Goal: Task Accomplishment & Management: Manage account settings

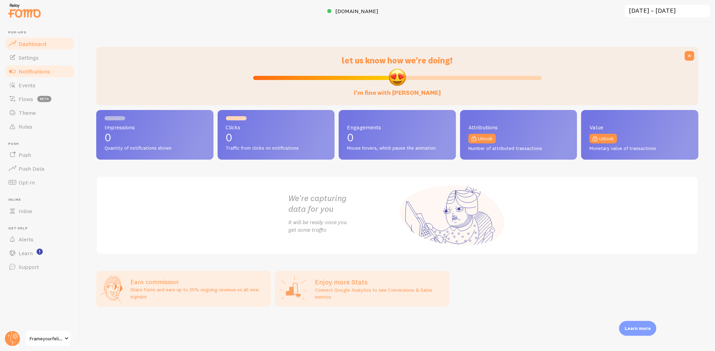
click at [42, 70] on span "Notifications" at bounding box center [34, 71] width 31 height 7
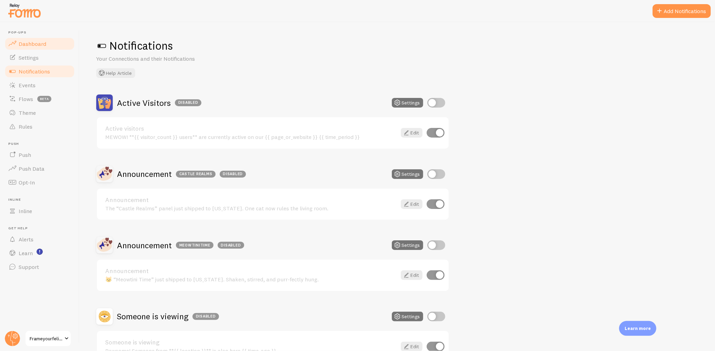
click at [34, 39] on link "Dashboard" at bounding box center [39, 44] width 71 height 14
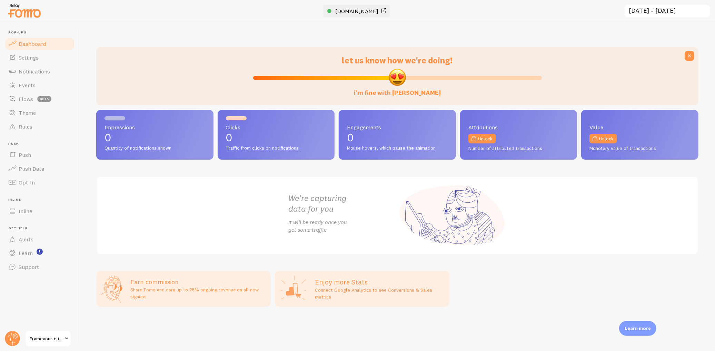
click at [372, 13] on span "[DOMAIN_NAME]" at bounding box center [357, 11] width 43 height 7
click at [7, 340] on circle at bounding box center [12, 338] width 15 height 15
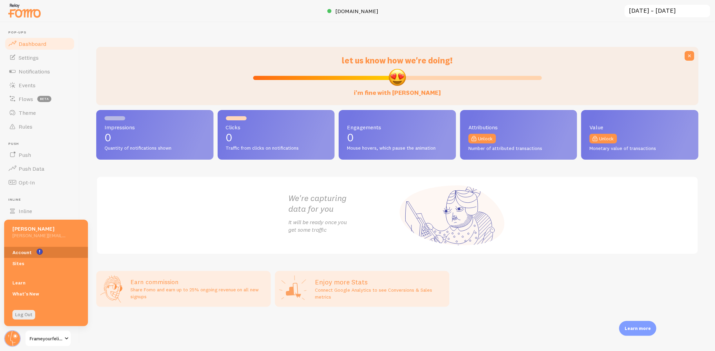
click at [23, 254] on link "Account" at bounding box center [46, 252] width 84 height 11
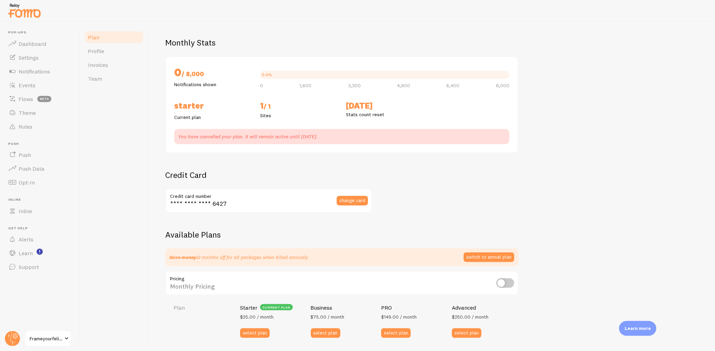
scroll to position [50, 0]
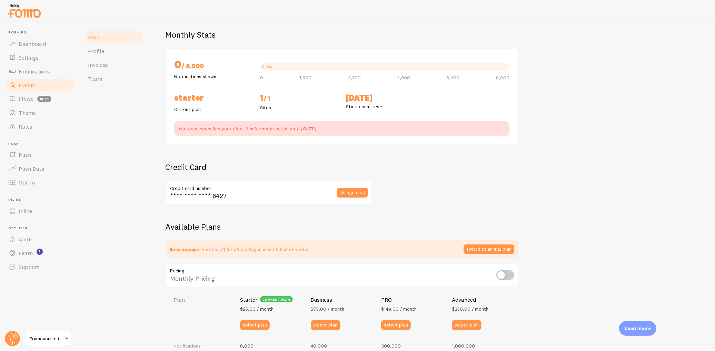
click at [27, 84] on span "Events" at bounding box center [27, 85] width 17 height 7
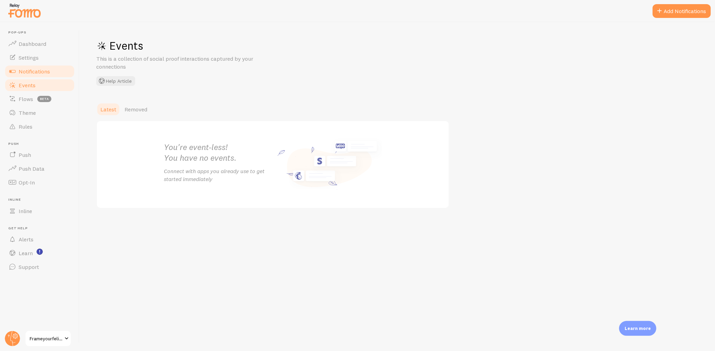
click at [32, 73] on span "Notifications" at bounding box center [34, 71] width 31 height 7
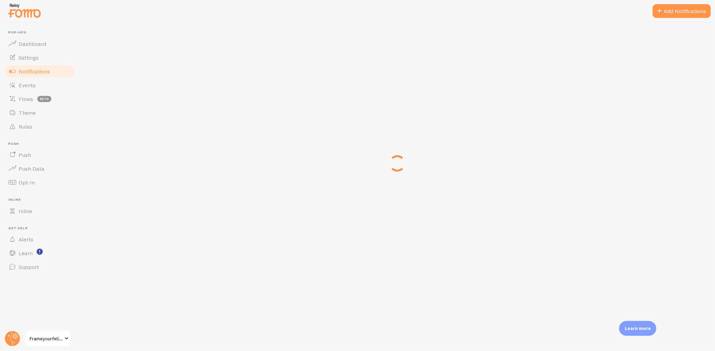
scroll to position [112, 0]
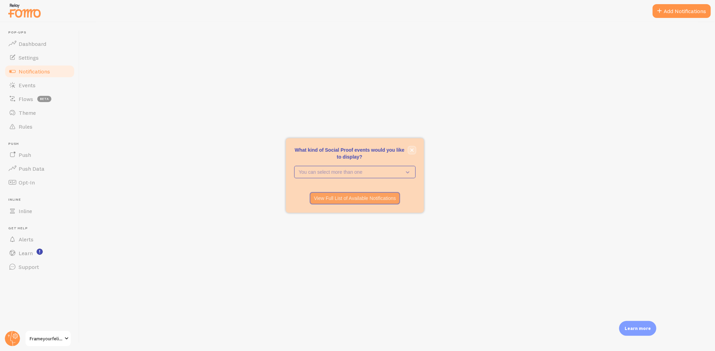
click at [415, 150] on button "close," at bounding box center [411, 150] width 7 height 7
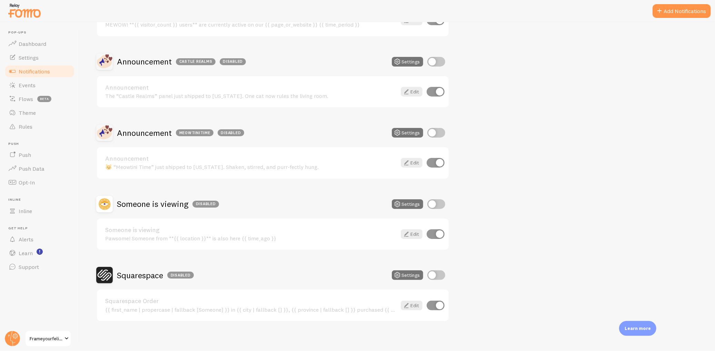
click at [147, 276] on h2 "Squarespace Disabled" at bounding box center [155, 275] width 77 height 11
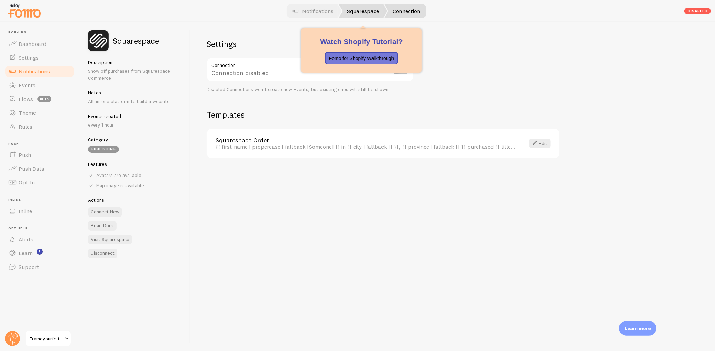
click at [364, 10] on link "Squarespace" at bounding box center [363, 11] width 49 height 14
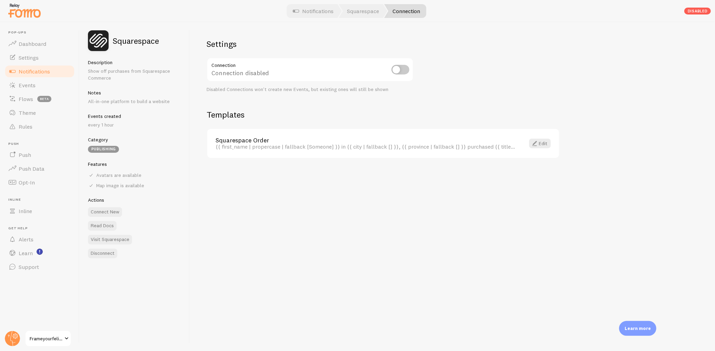
click at [401, 68] on input "checkbox" at bounding box center [401, 70] width 18 height 10
checkbox input "true"
click at [374, 135] on div "Squarespace Order {{ first_name | propercase | fallback [Someone] }} in {{ city…" at bounding box center [383, 143] width 352 height 29
click at [364, 140] on link "Squarespace Order" at bounding box center [366, 140] width 301 height 6
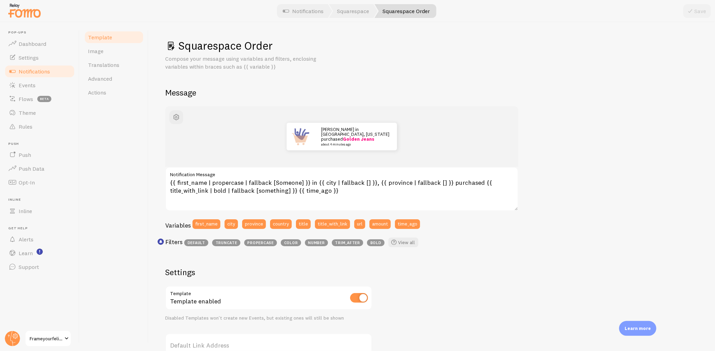
click at [33, 71] on span "Notifications" at bounding box center [34, 71] width 31 height 7
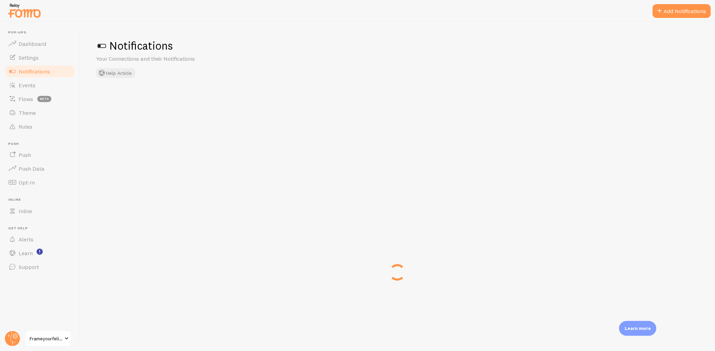
checkbox input "true"
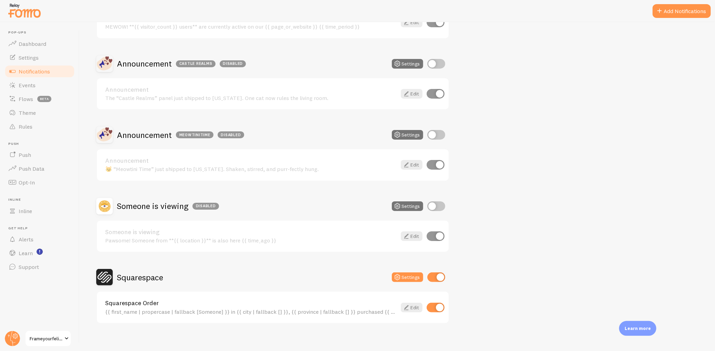
scroll to position [112, 0]
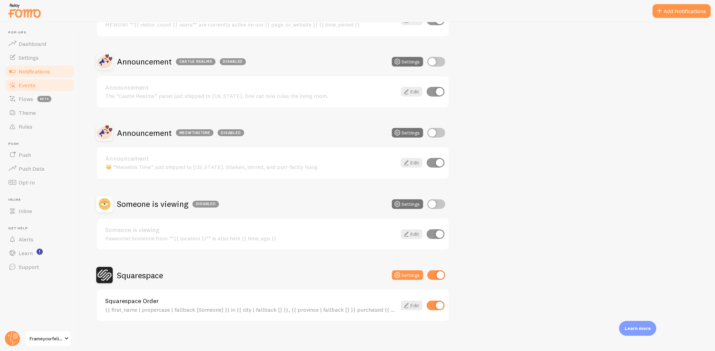
click at [24, 80] on link "Events" at bounding box center [39, 85] width 71 height 14
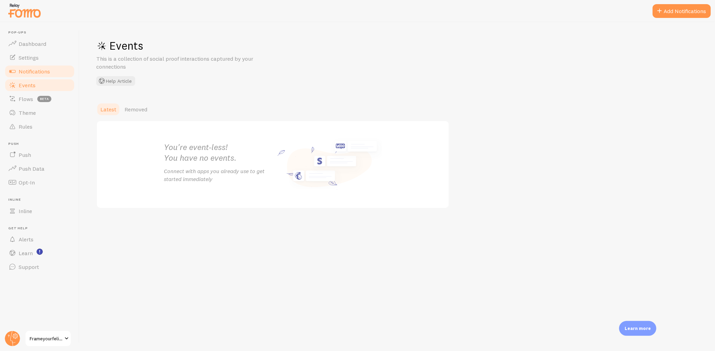
click at [40, 71] on span "Notifications" at bounding box center [34, 71] width 31 height 7
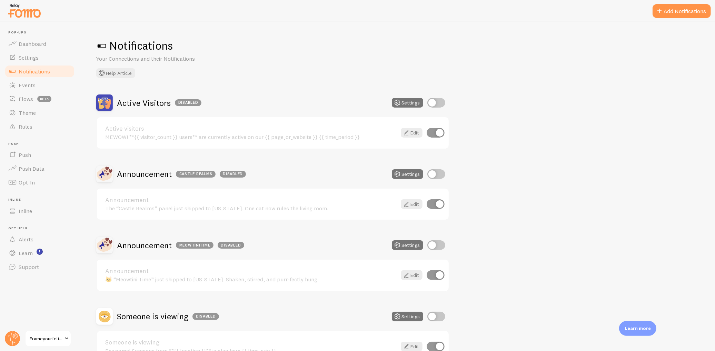
scroll to position [112, 0]
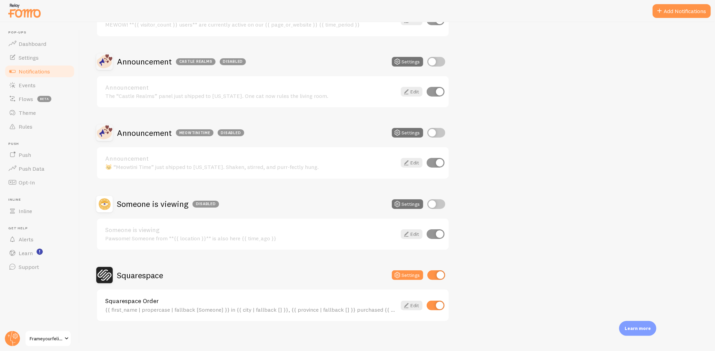
click at [146, 270] on h2 "Squarespace" at bounding box center [140, 275] width 46 height 11
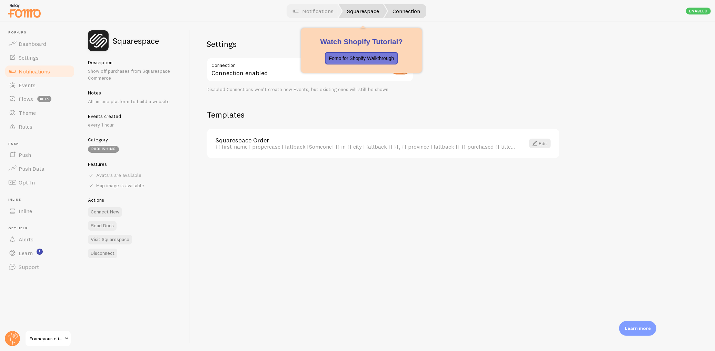
click at [344, 7] on link "Squarespace" at bounding box center [363, 11] width 49 height 14
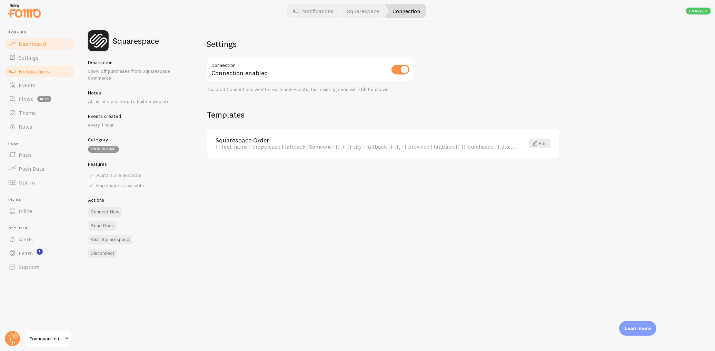
click at [39, 41] on span "Dashboard" at bounding box center [33, 43] width 28 height 7
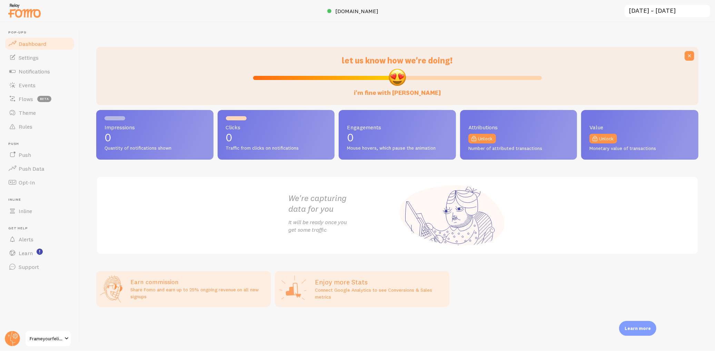
click at [53, 337] on span "Frameyourfeline" at bounding box center [46, 339] width 33 height 8
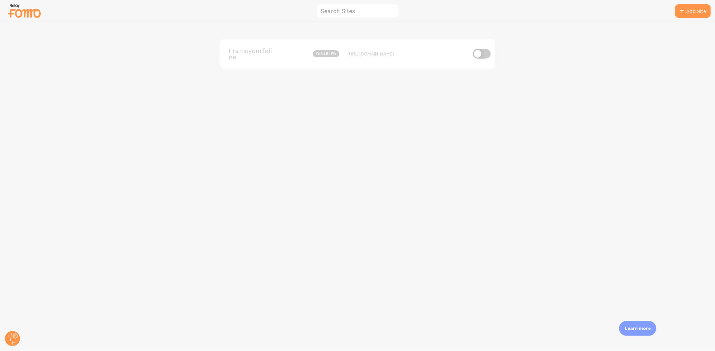
click at [484, 51] on input "checkbox" at bounding box center [482, 54] width 18 height 10
checkbox input "true"
click at [233, 50] on span "Frameyourfeline" at bounding box center [257, 54] width 56 height 13
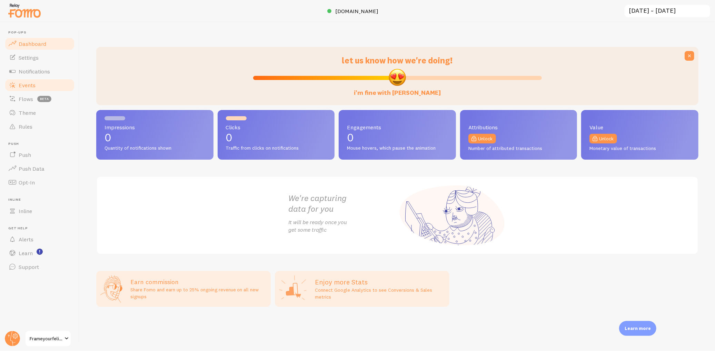
click at [27, 82] on span "Events" at bounding box center [27, 85] width 17 height 7
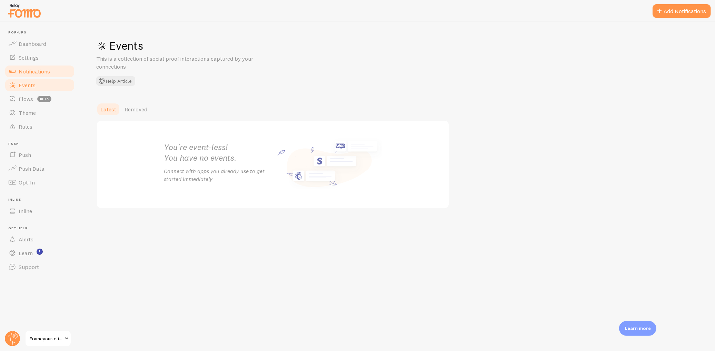
click at [34, 72] on span "Notifications" at bounding box center [34, 71] width 31 height 7
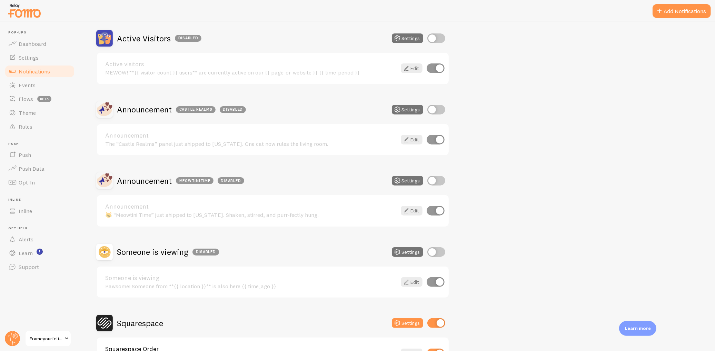
scroll to position [112, 0]
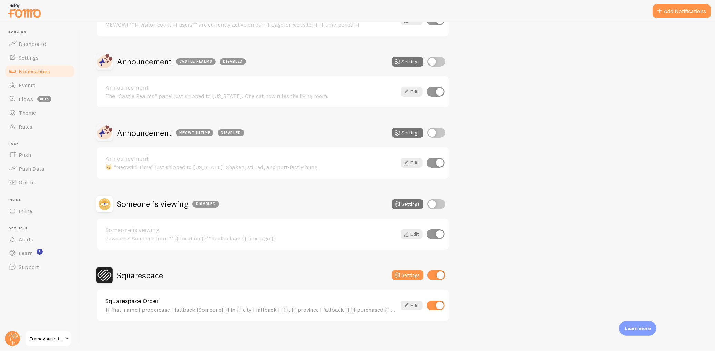
click at [156, 272] on h2 "Squarespace" at bounding box center [140, 275] width 46 height 11
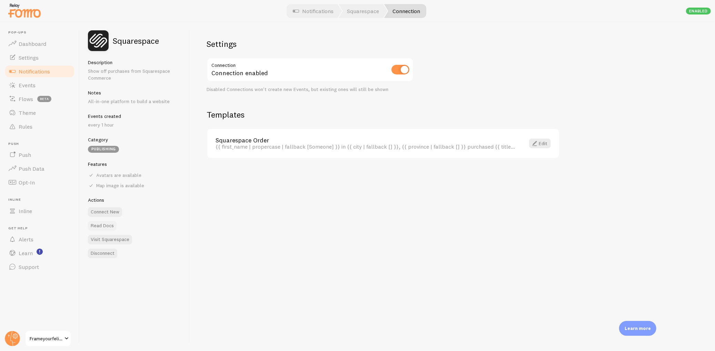
click at [105, 225] on link "Read Docs" at bounding box center [102, 226] width 29 height 10
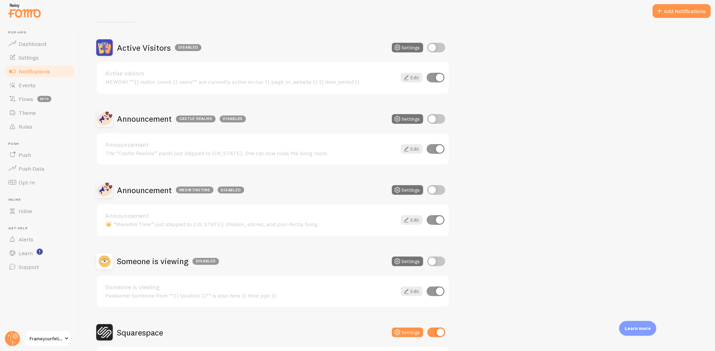
scroll to position [112, 0]
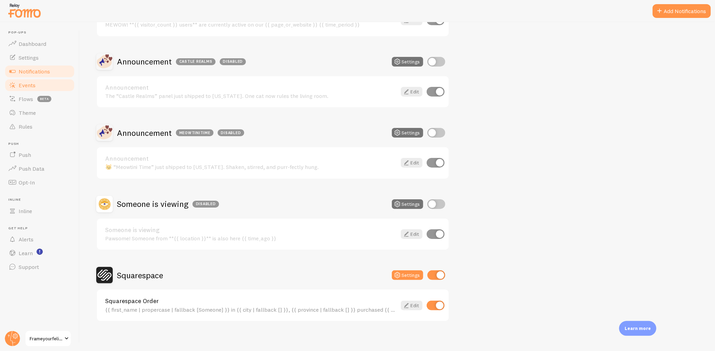
click at [35, 84] on span "Events" at bounding box center [27, 85] width 17 height 7
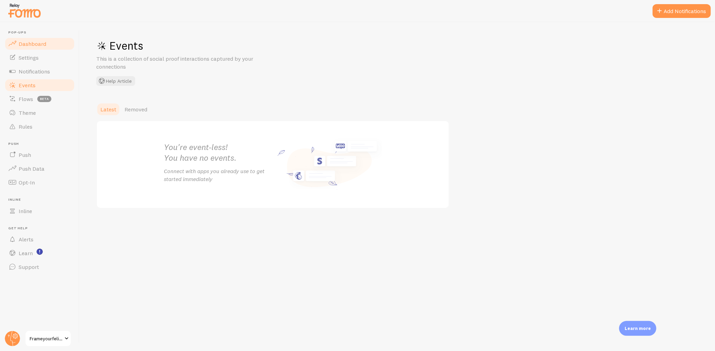
click at [30, 40] on span "Dashboard" at bounding box center [33, 43] width 28 height 7
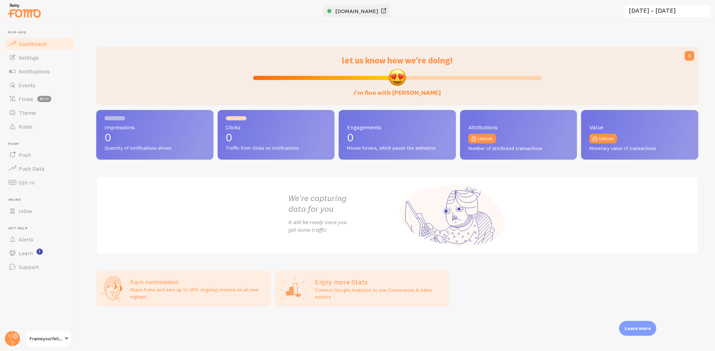
click at [351, 10] on span "[DOMAIN_NAME]" at bounding box center [357, 11] width 43 height 7
